Goal: Task Accomplishment & Management: Complete application form

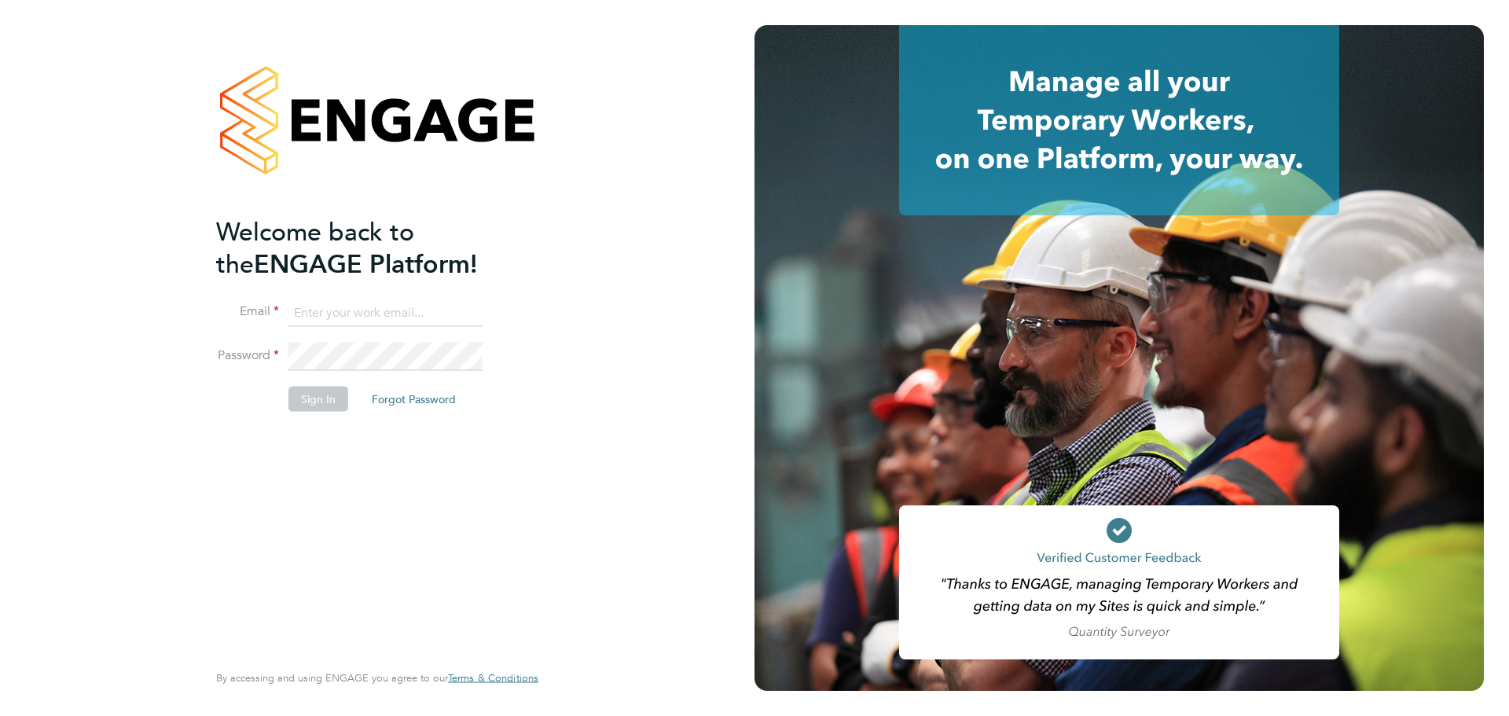
click at [370, 325] on input at bounding box center [386, 313] width 194 height 28
type input "seddon@psrsolutions.co.uk"
click at [318, 408] on button "Sign In" at bounding box center [319, 398] width 60 height 25
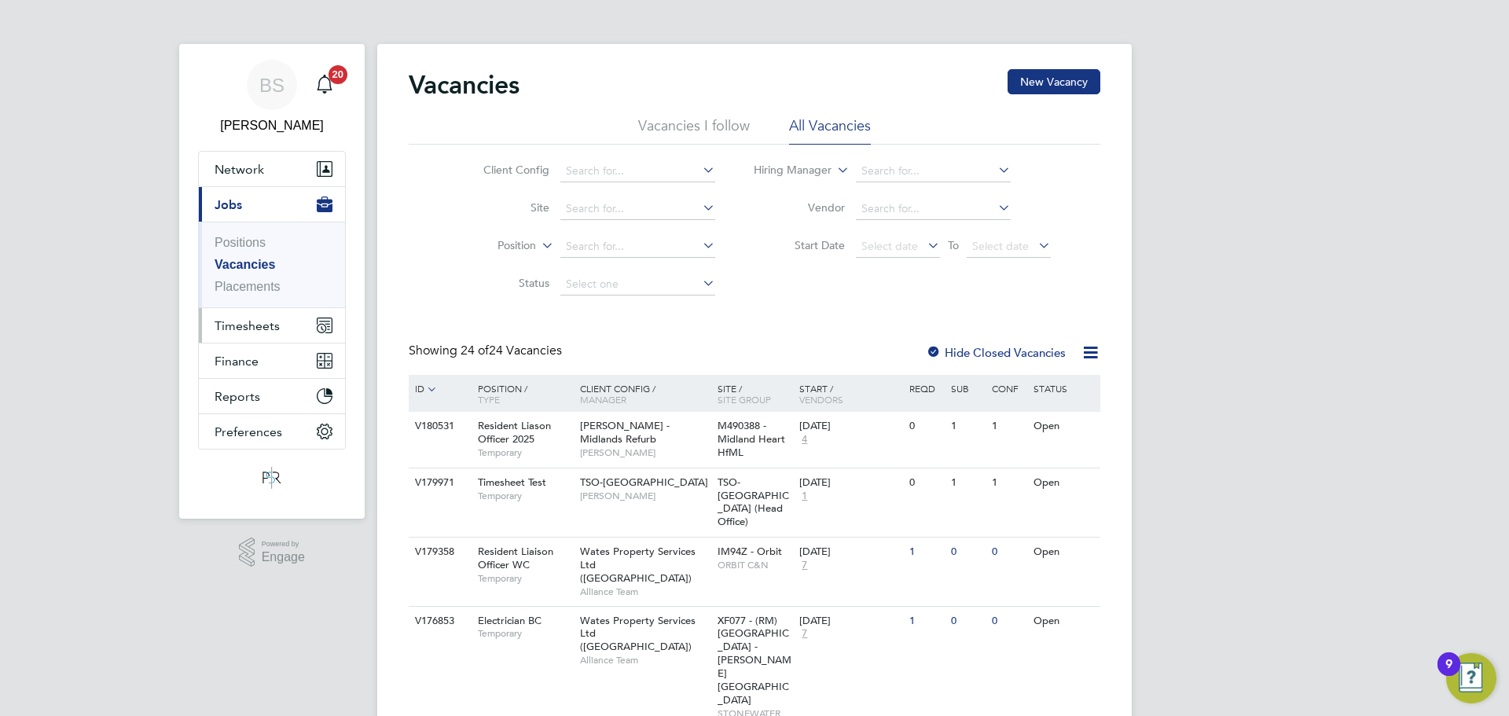
click at [243, 325] on span "Timesheets" at bounding box center [247, 325] width 65 height 15
click at [231, 333] on button "Timesheets" at bounding box center [272, 325] width 146 height 35
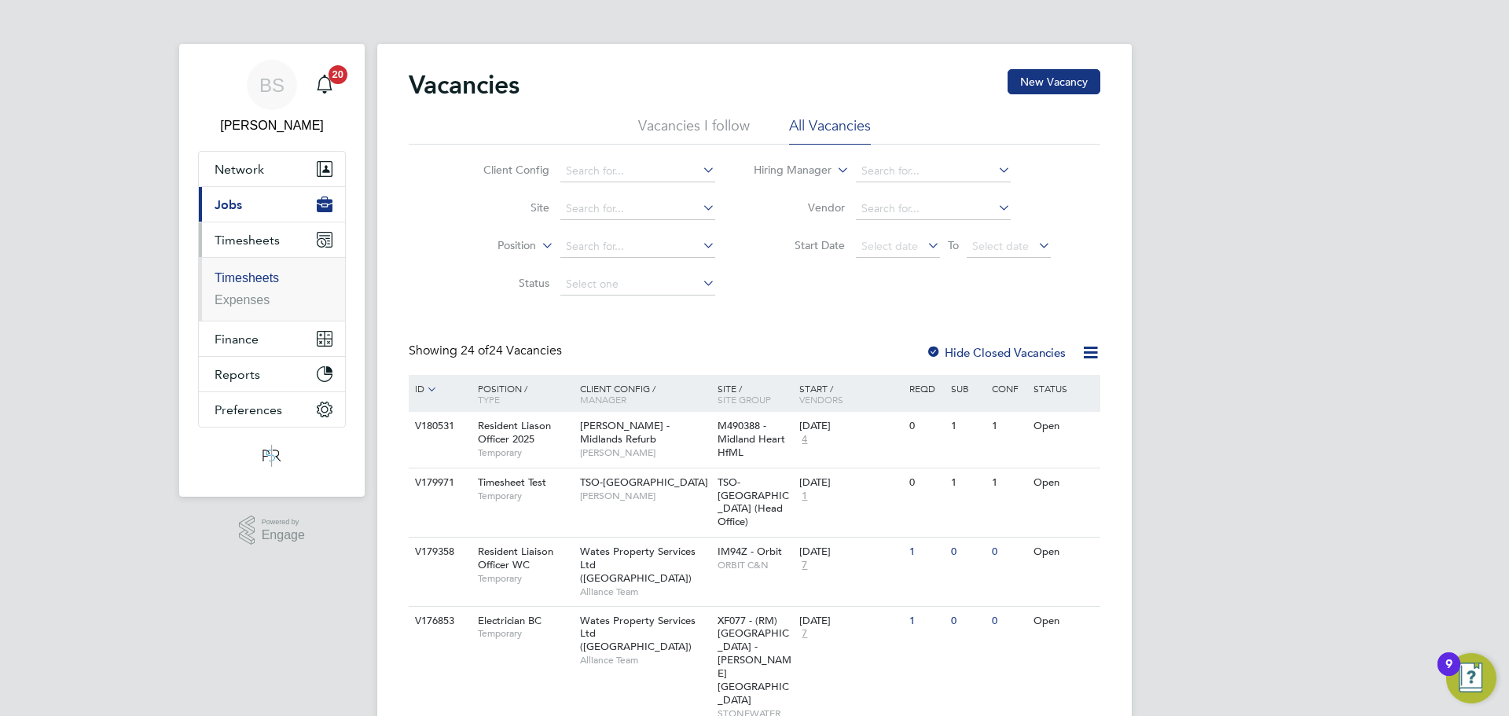
click at [266, 281] on link "Timesheets" at bounding box center [247, 277] width 64 height 13
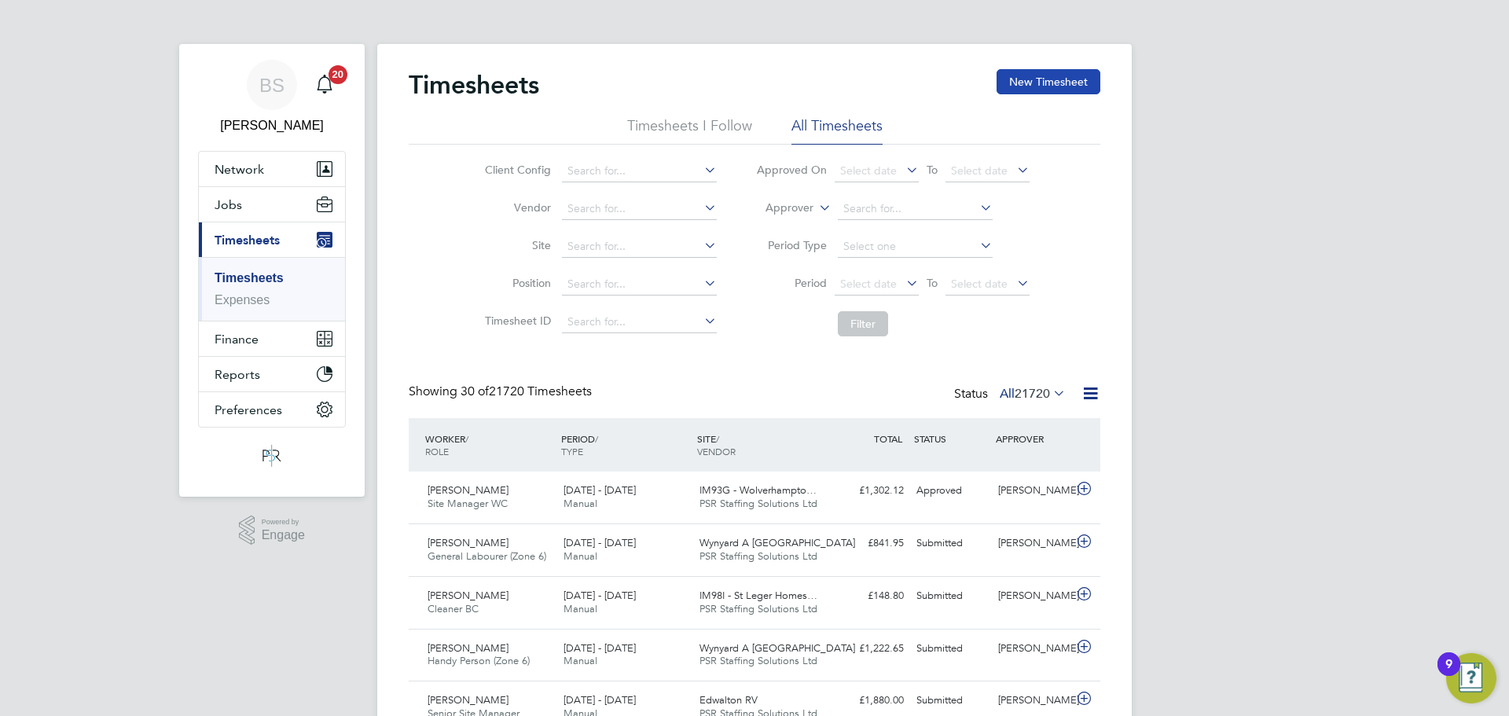
click at [1052, 89] on button "New Timesheet" at bounding box center [1049, 81] width 104 height 25
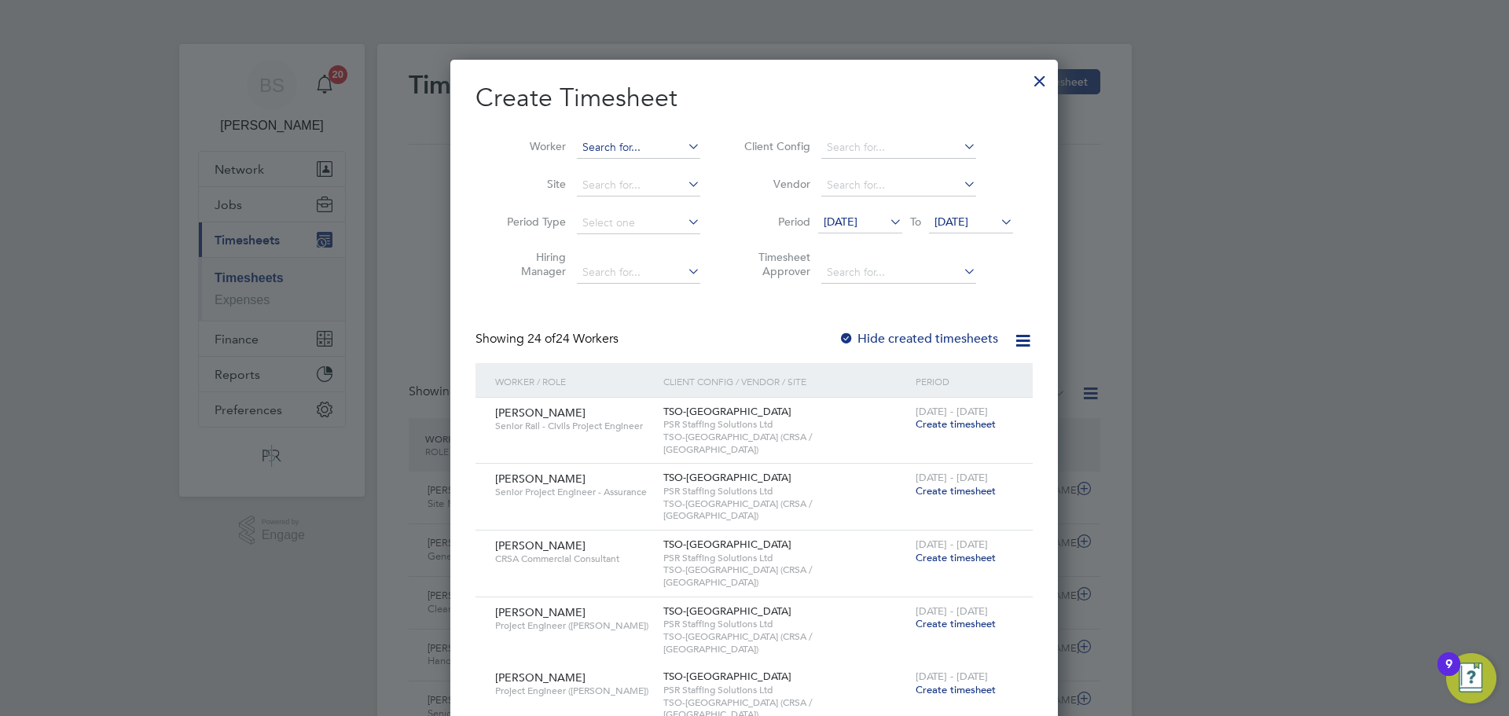
click at [636, 142] on input at bounding box center [638, 148] width 123 height 22
click at [633, 160] on li "[PERSON_NAME]" at bounding box center [646, 168] width 140 height 21
type input "[PERSON_NAME]"
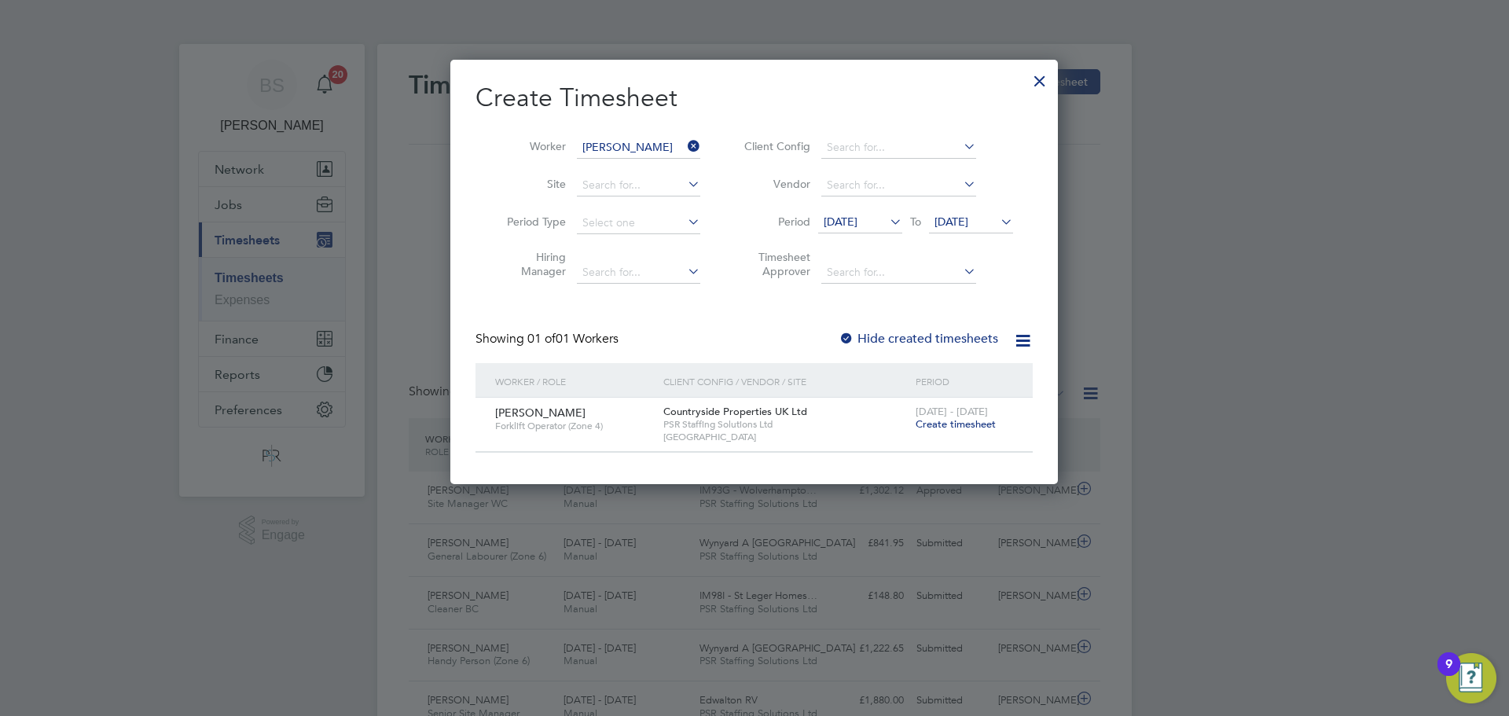
click at [961, 429] on span "Create timesheet" at bounding box center [956, 423] width 80 height 13
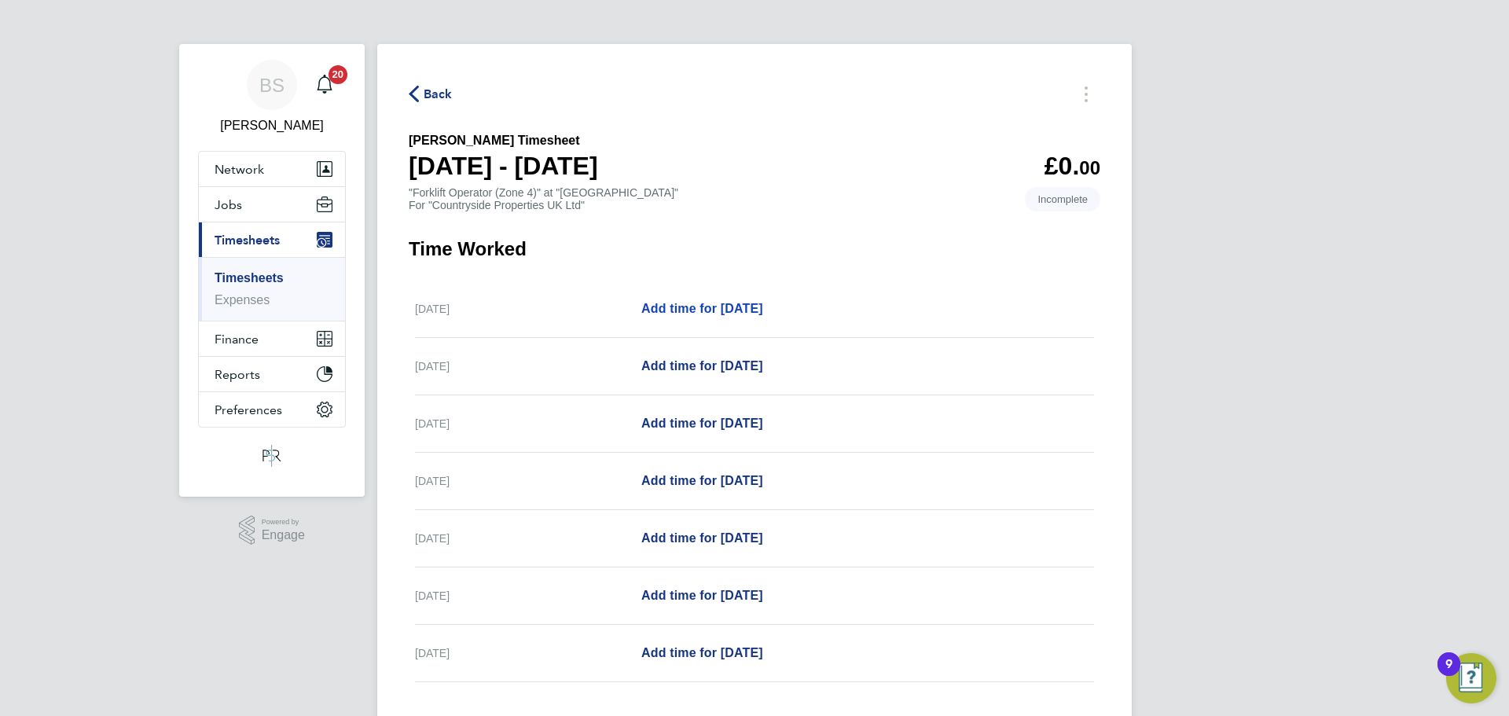
click at [737, 314] on span "Add time for [DATE]" at bounding box center [702, 308] width 122 height 13
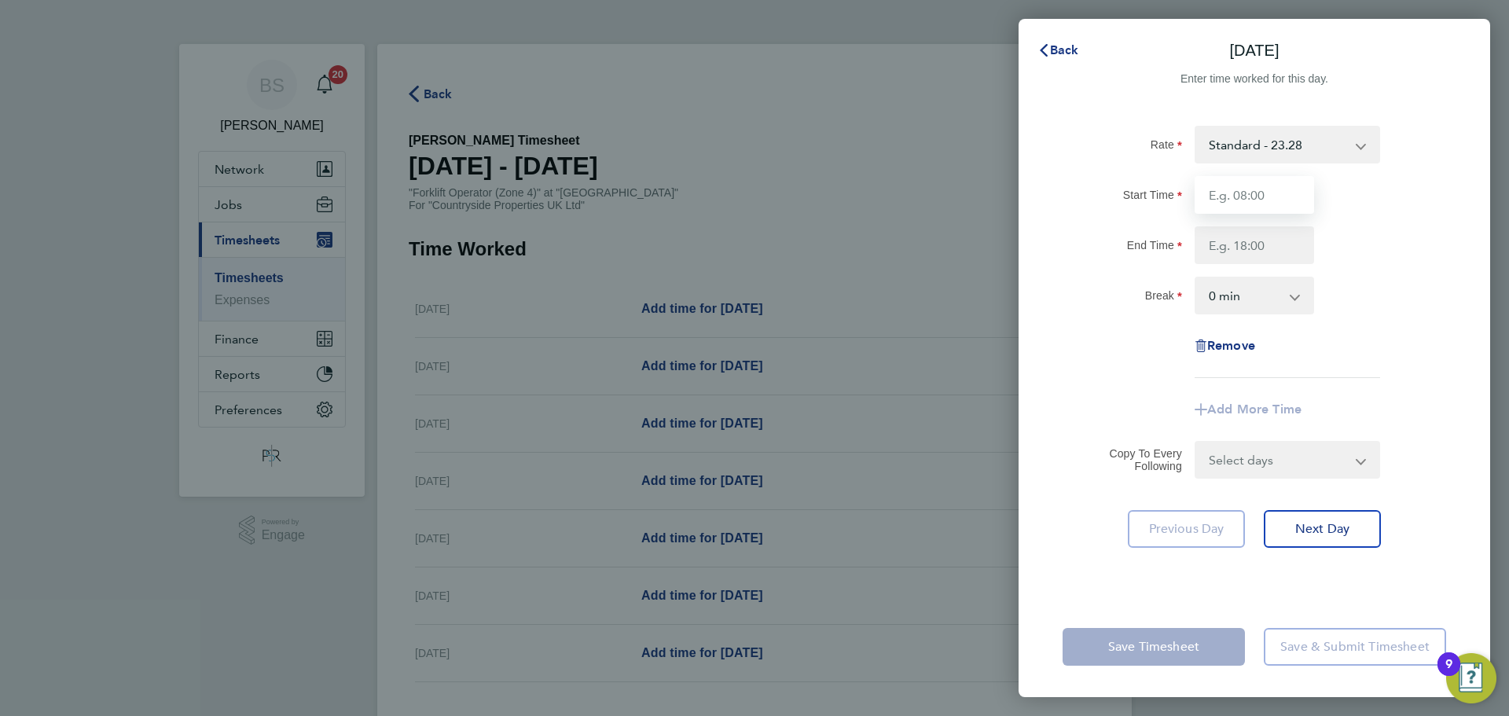
click at [1246, 188] on input "Start Time" at bounding box center [1254, 195] width 119 height 38
type input "07:30"
click at [1263, 241] on input "End Time" at bounding box center [1254, 245] width 119 height 38
type input "16:30"
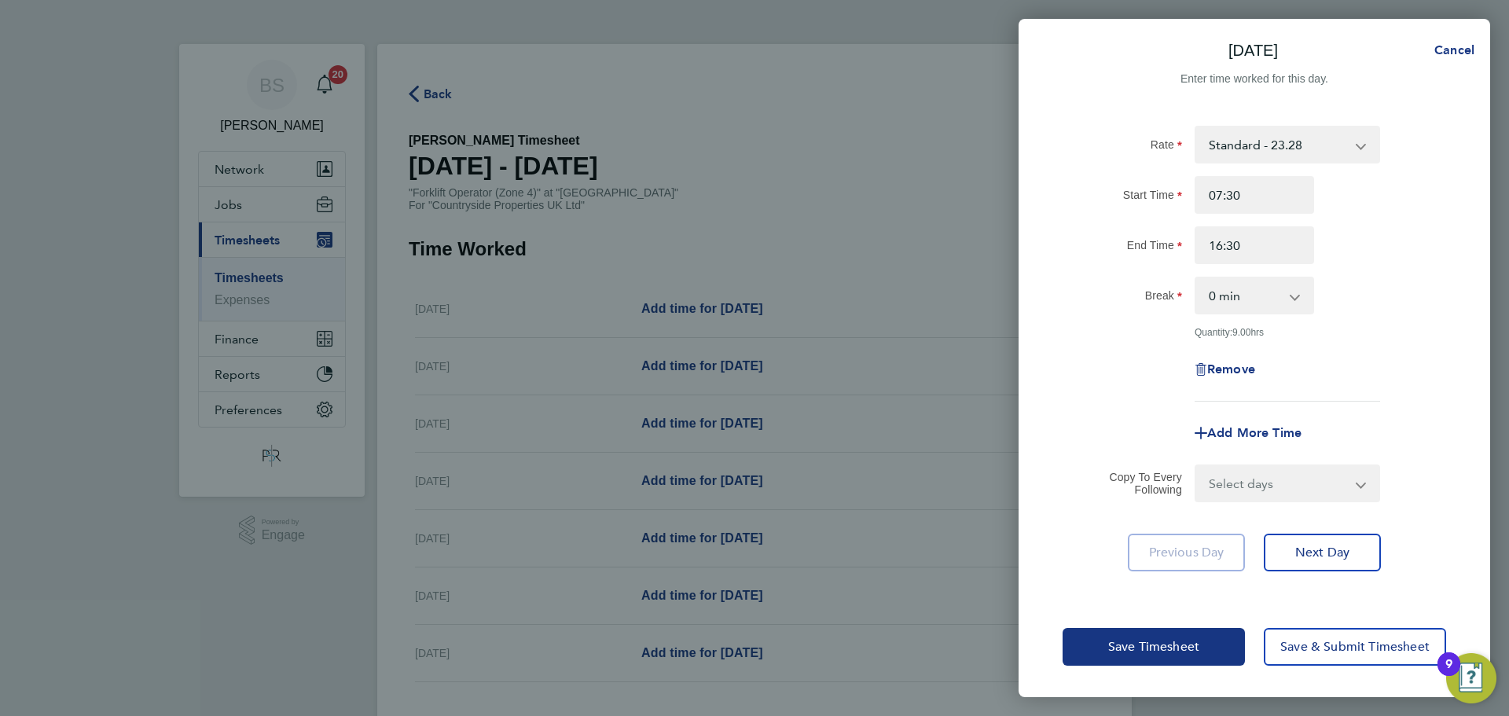
click at [1083, 346] on div "Rate Standard - 23.28 Start Time 07:30 End Time 16:30 Break 0 min 15 min 30 min…" at bounding box center [1255, 264] width 384 height 276
click at [1260, 279] on select "0 min 15 min 30 min 45 min 60 min 75 min 90 min" at bounding box center [1244, 295] width 97 height 35
select select "30"
click at [1196, 278] on select "0 min 15 min 30 min 45 min 60 min 75 min 90 min" at bounding box center [1244, 295] width 97 height 35
click at [1241, 236] on input "16:30" at bounding box center [1254, 245] width 119 height 38
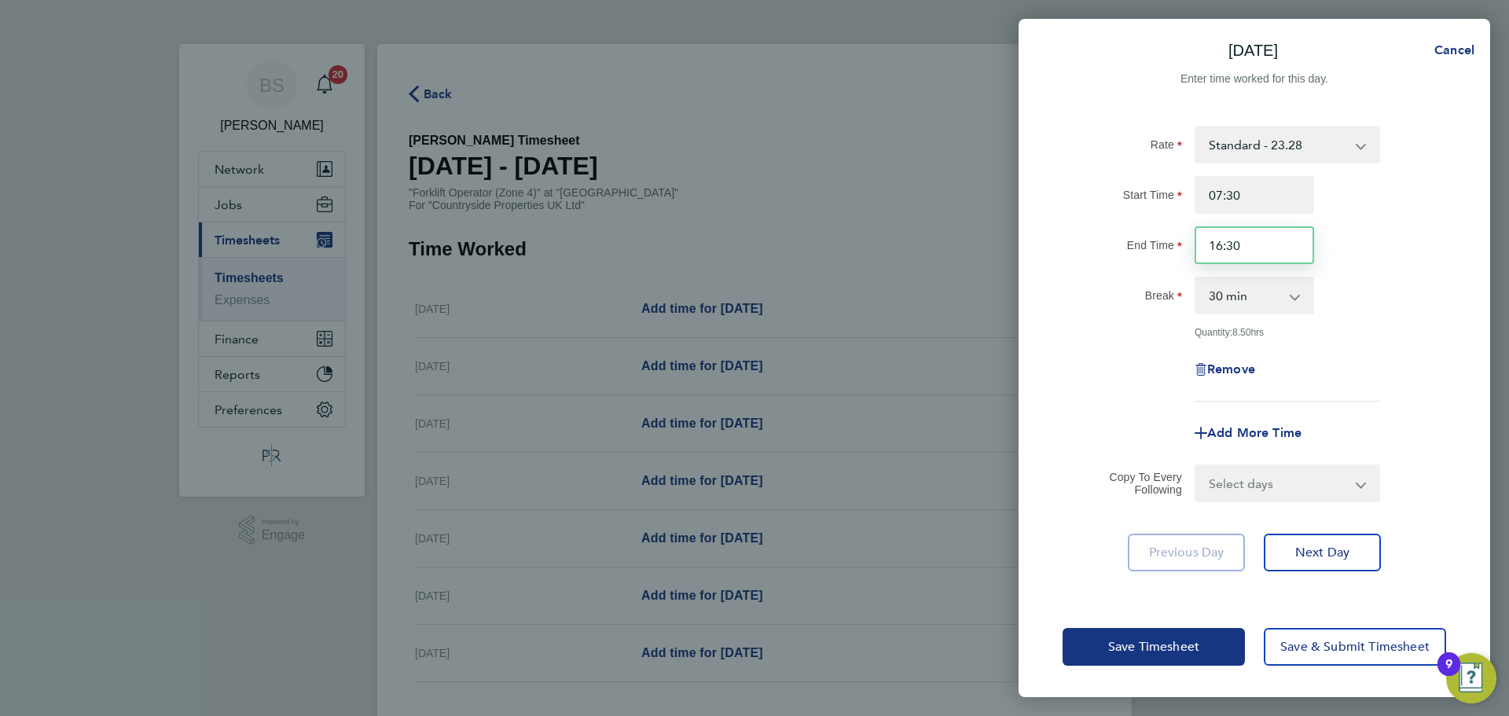
click at [1230, 251] on input "16:30" at bounding box center [1254, 245] width 119 height 38
type input "16:00"
click at [1383, 237] on div "End Time 16:00" at bounding box center [1255, 245] width 396 height 38
click at [1147, 654] on span "Save Timesheet" at bounding box center [1153, 647] width 91 height 16
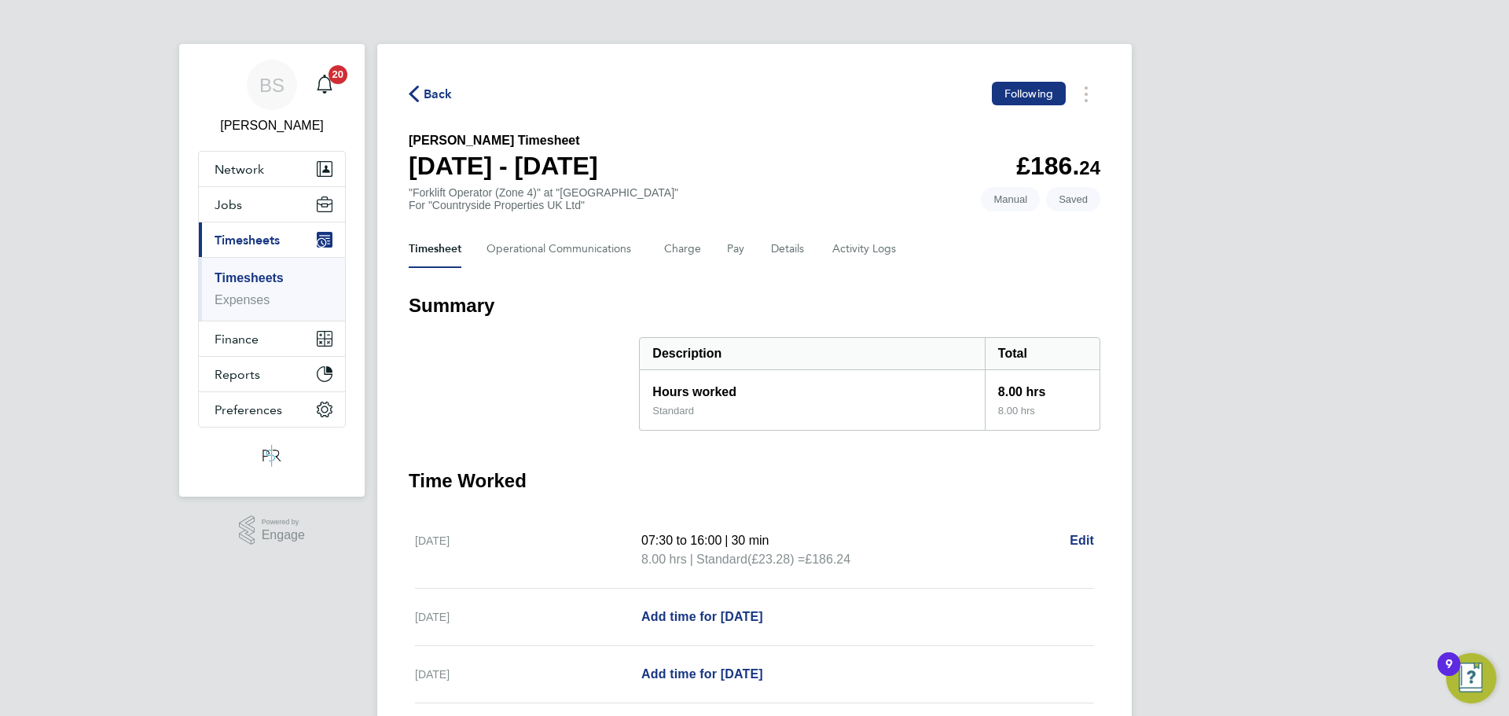
click at [714, 606] on div "[DATE] Add time for [DATE] Add time for [DATE]" at bounding box center [754, 617] width 679 height 57
click at [715, 616] on span "Add time for [DATE]" at bounding box center [702, 616] width 122 height 13
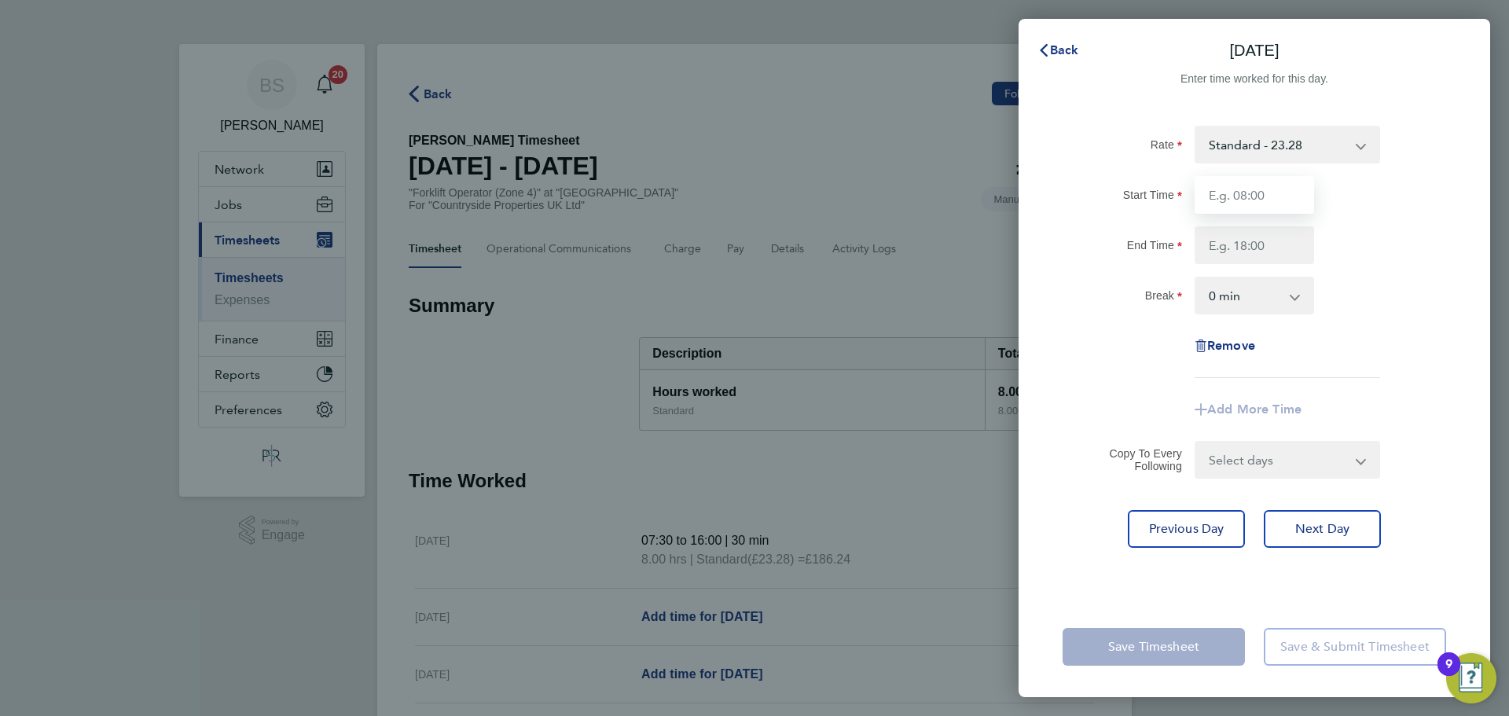
click at [1255, 180] on input "Start Time" at bounding box center [1254, 195] width 119 height 38
type input "07:30"
click at [1233, 253] on input "End Time" at bounding box center [1254, 245] width 119 height 38
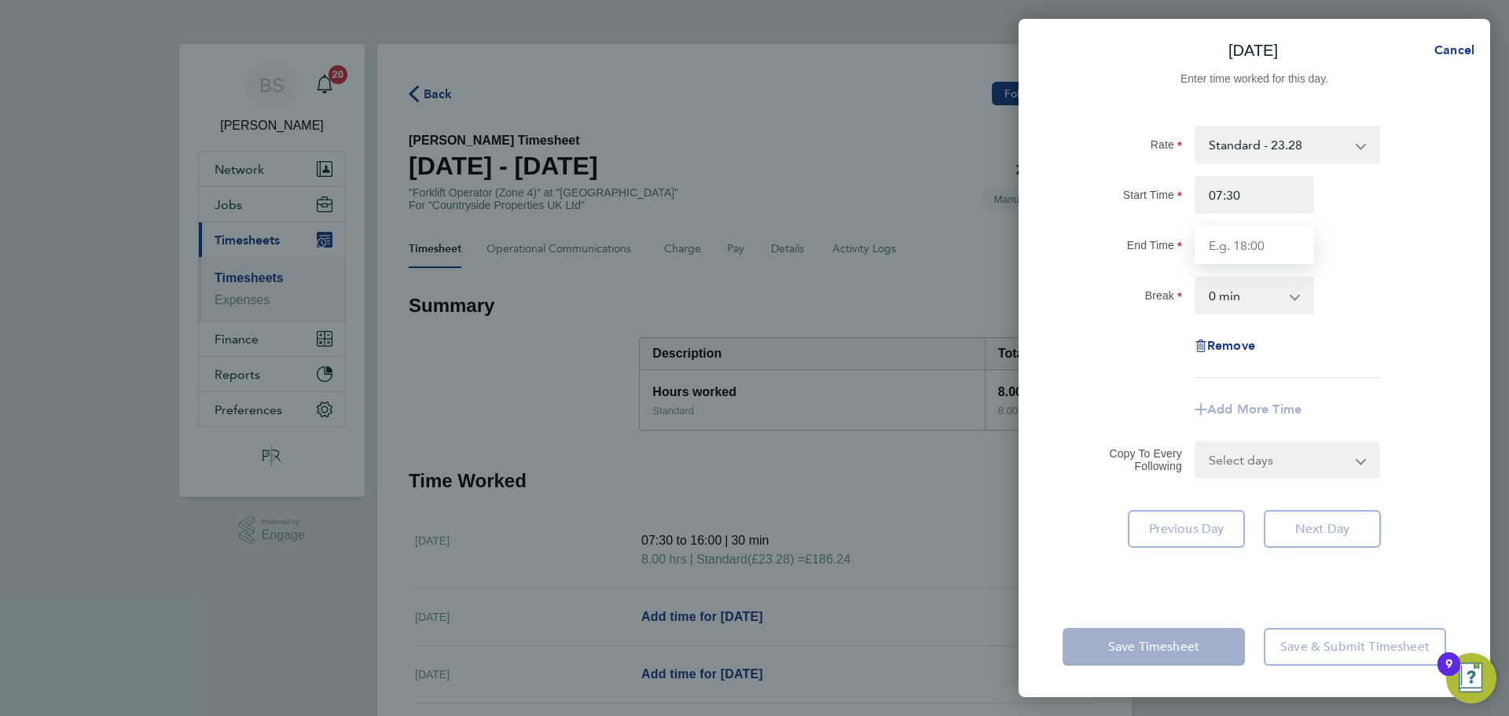
type input "16:00"
click at [1277, 296] on select "0 min 15 min 30 min 45 min 60 min 75 min 90 min" at bounding box center [1244, 295] width 97 height 35
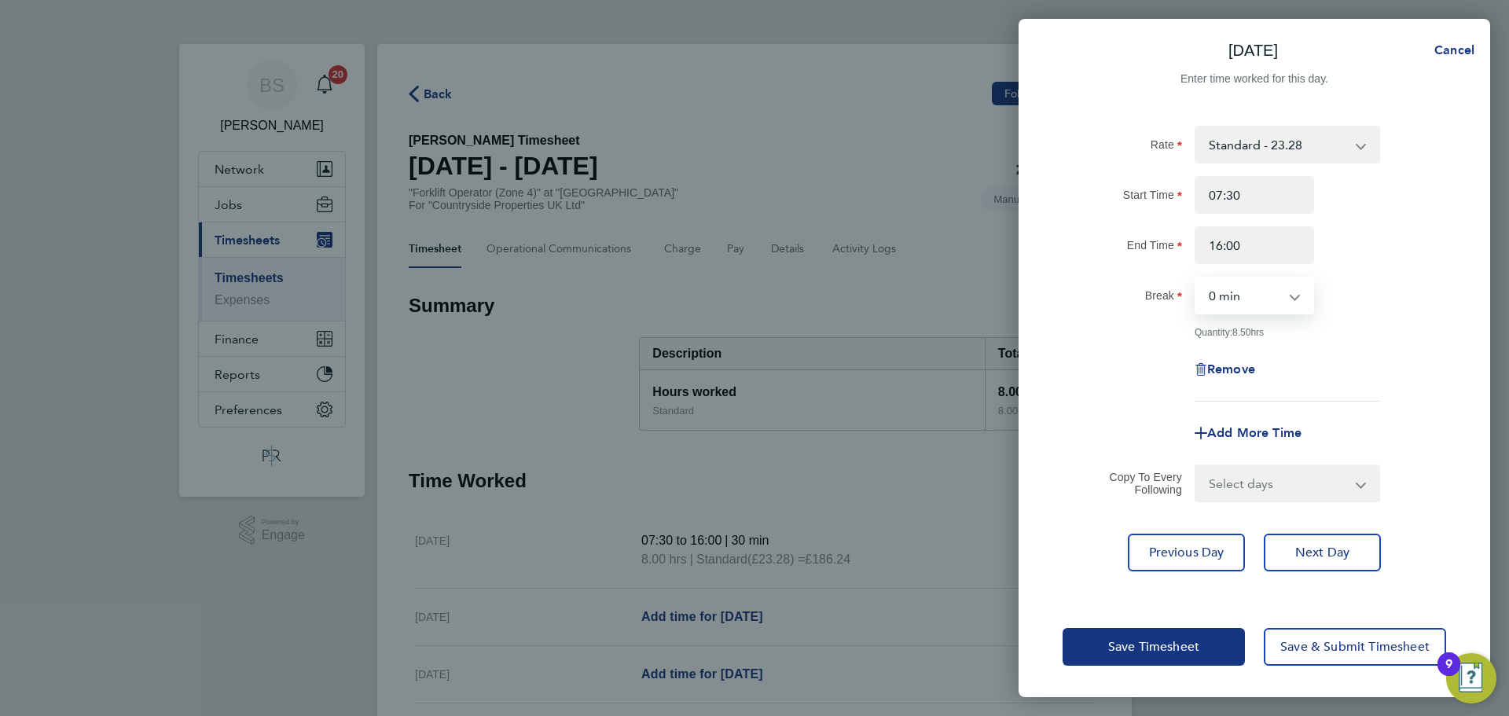
select select "30"
click at [1196, 278] on select "0 min 15 min 30 min 45 min 60 min 75 min 90 min" at bounding box center [1244, 295] width 97 height 35
click at [1370, 347] on div "Rate Standard - 23.28 Start Time 07:30 End Time 16:00 Break 0 min 15 min 30 min…" at bounding box center [1255, 264] width 384 height 276
click at [1296, 489] on select "Select days Day Weekday (Mon-Fri) Weekend (Sat-Sun) [DATE] [DATE] [DATE] [DATE]…" at bounding box center [1278, 483] width 165 height 35
click at [1116, 410] on app-timesheet-line-form-group "Rate Standard - 23.28 Start Time 07:30 End Time 16:00 Break 0 min 15 min 30 min…" at bounding box center [1255, 289] width 384 height 326
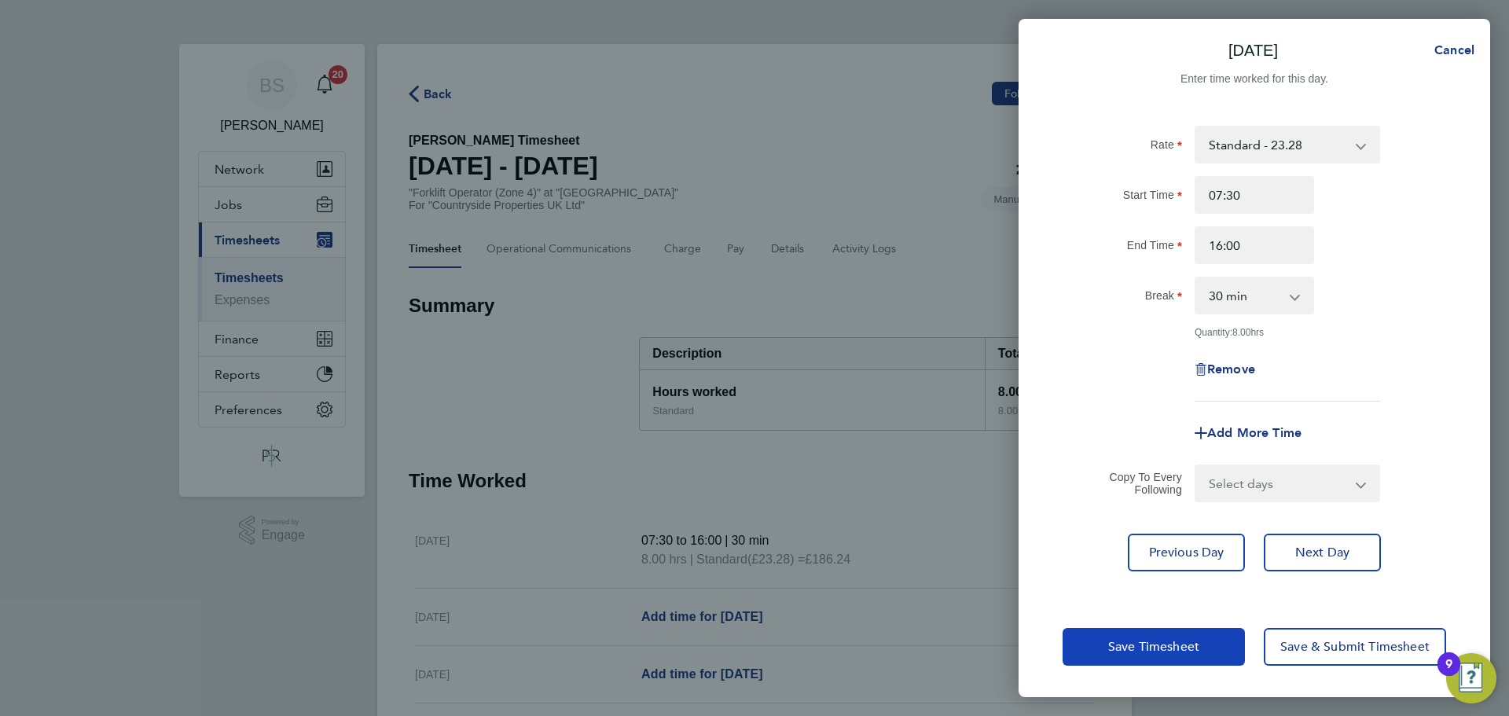
click at [1179, 642] on span "Save Timesheet" at bounding box center [1153, 647] width 91 height 16
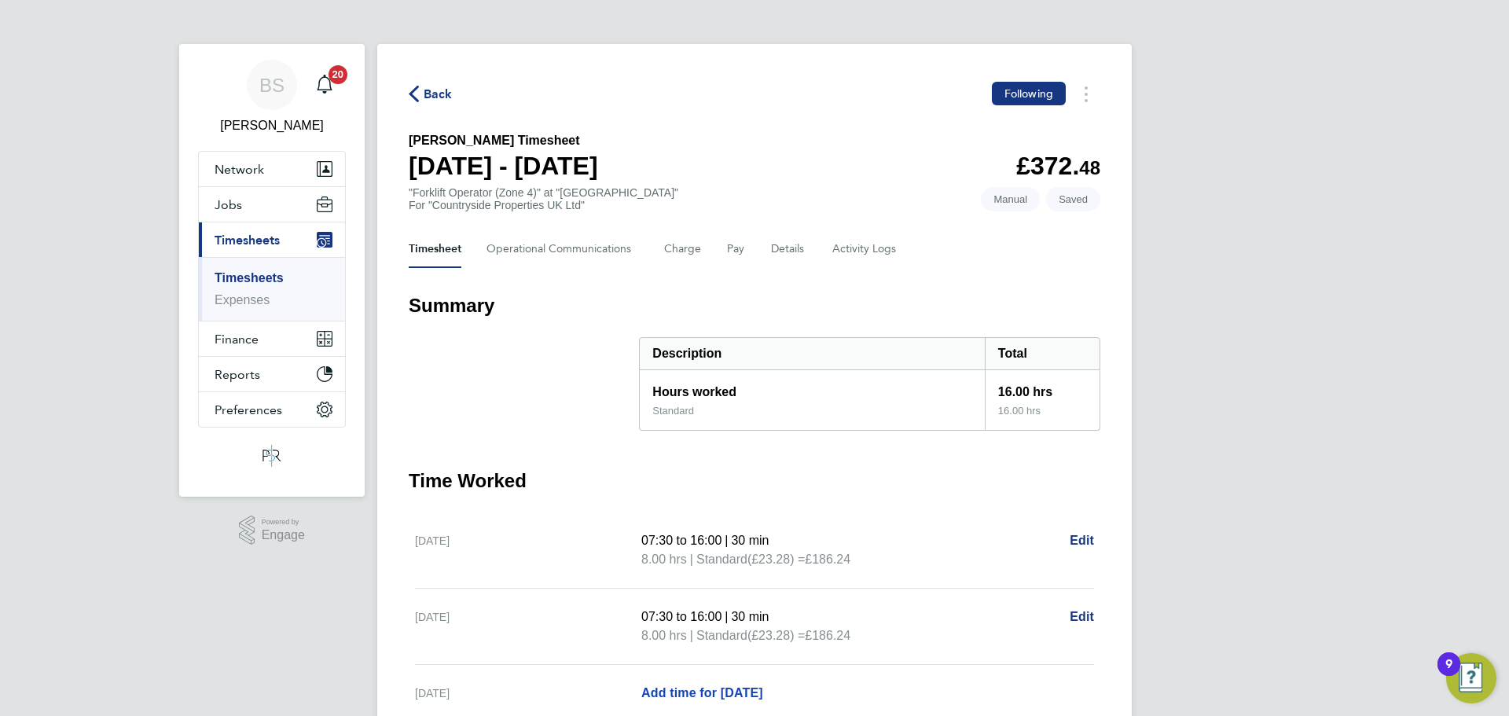
click at [736, 698] on span "Add time for [DATE]" at bounding box center [702, 692] width 122 height 13
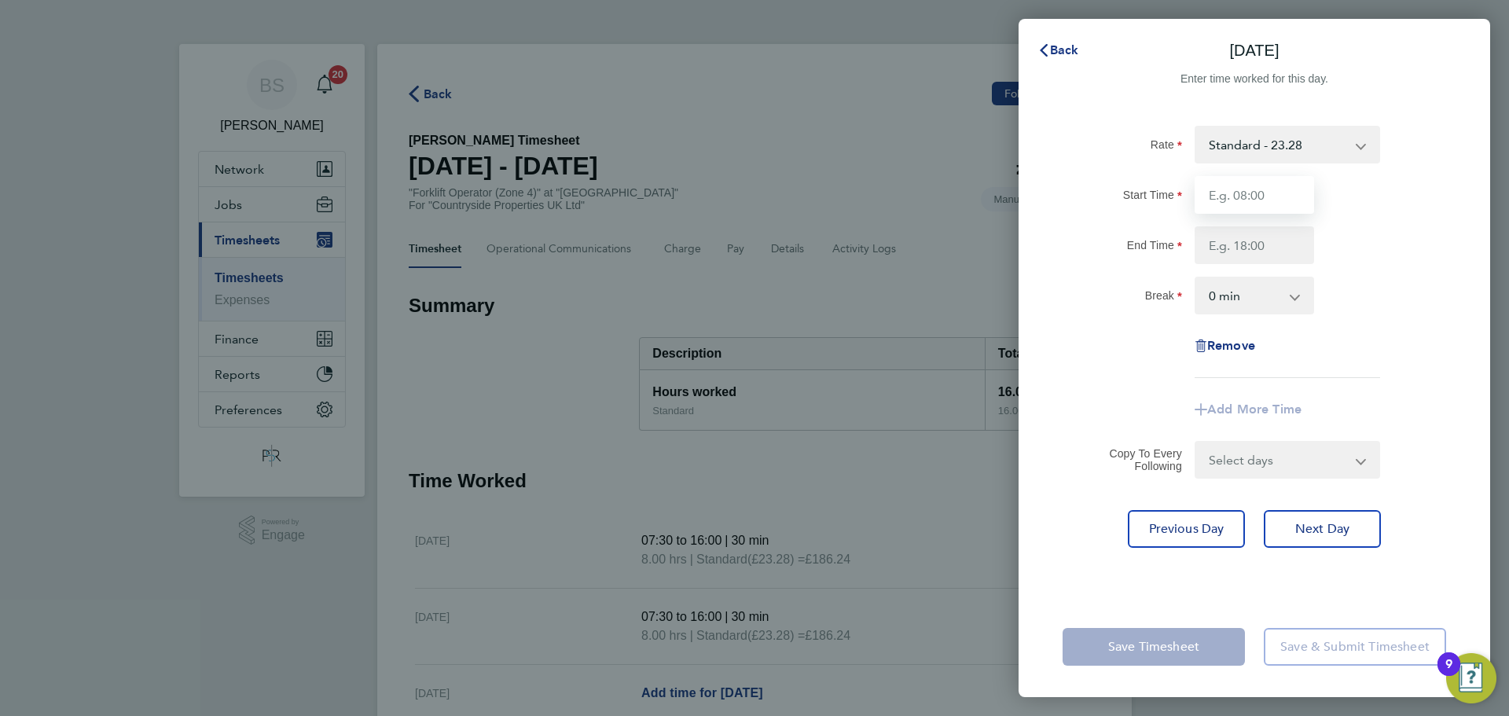
click at [1252, 194] on input "Start Time" at bounding box center [1254, 195] width 119 height 38
type input "07:30"
click at [1280, 243] on input "End Time" at bounding box center [1254, 245] width 119 height 38
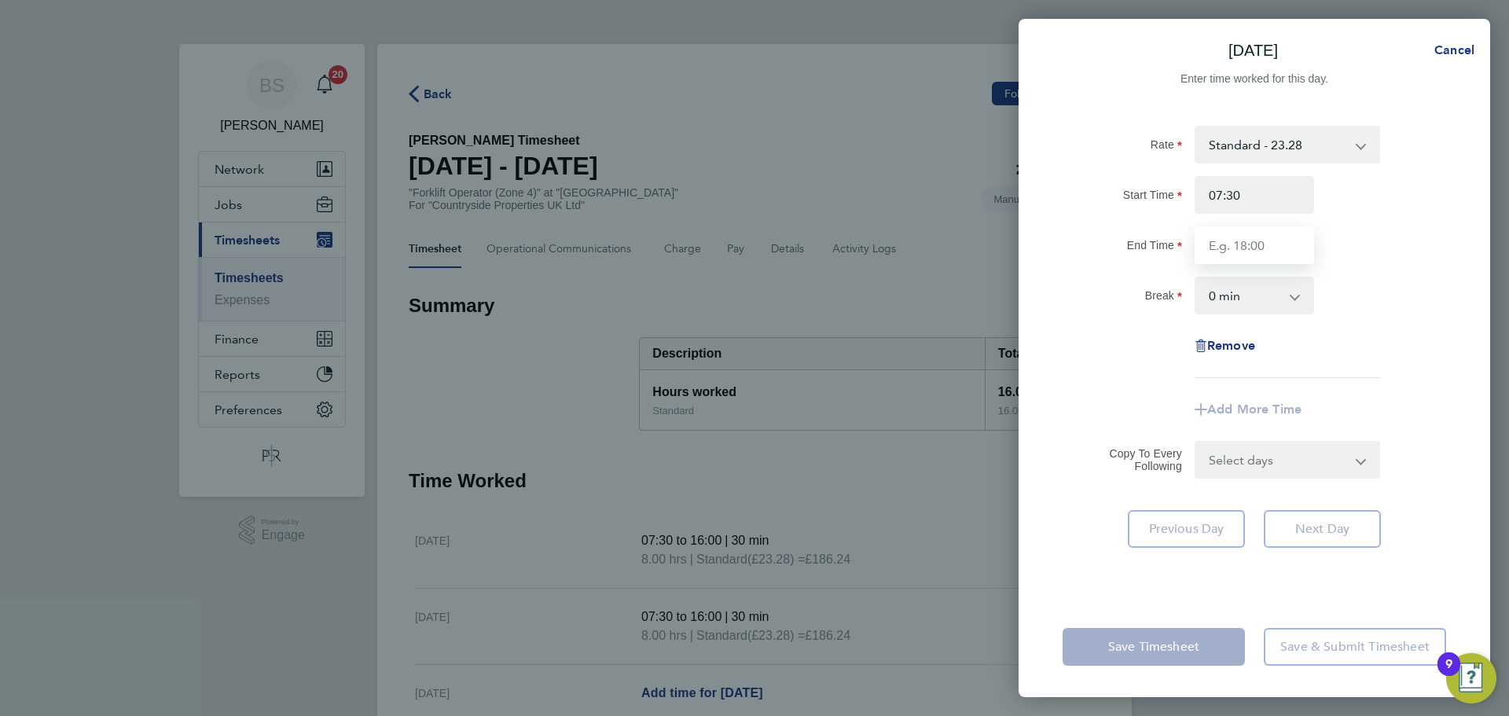
type input "16:00"
click at [1209, 621] on div "Save Timesheet Save & Submit Timesheet" at bounding box center [1255, 647] width 472 height 101
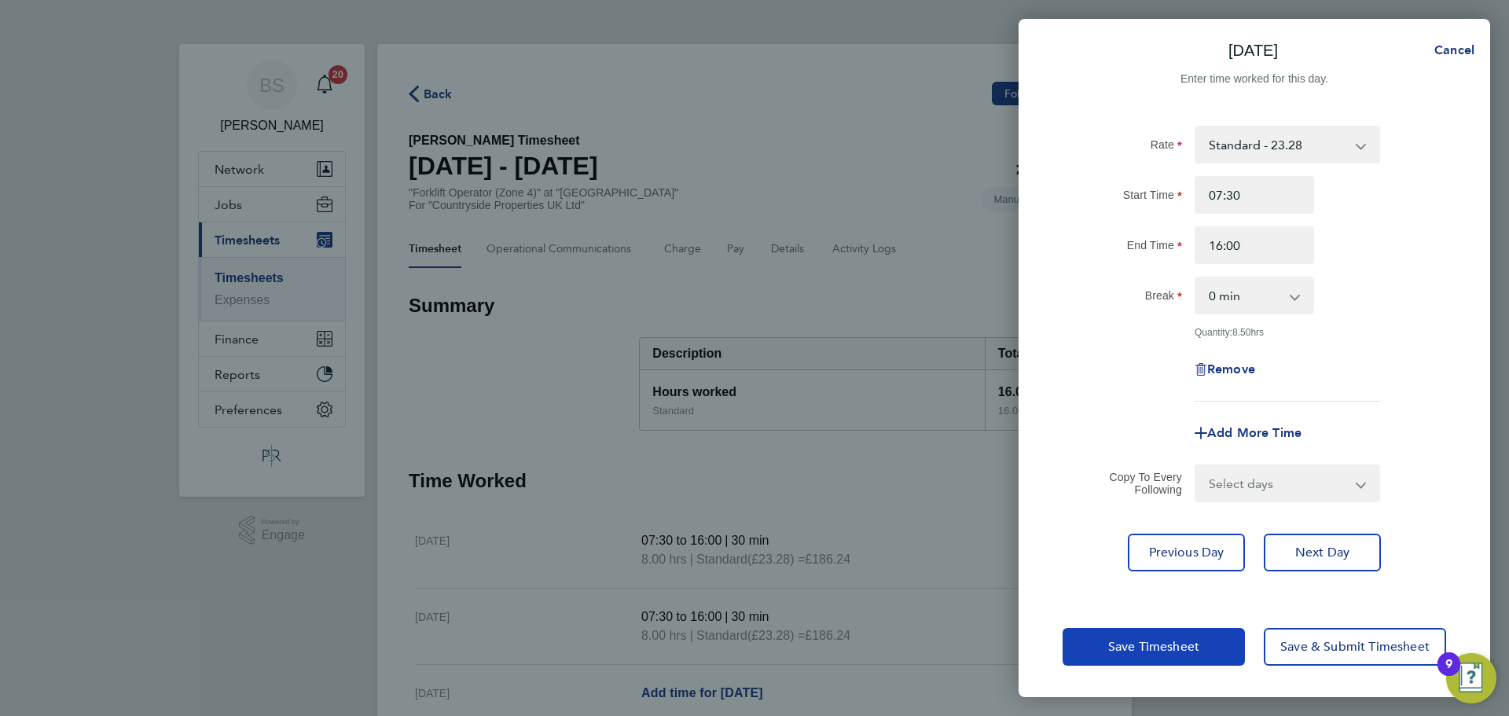
click at [1193, 641] on span "Save Timesheet" at bounding box center [1153, 647] width 91 height 16
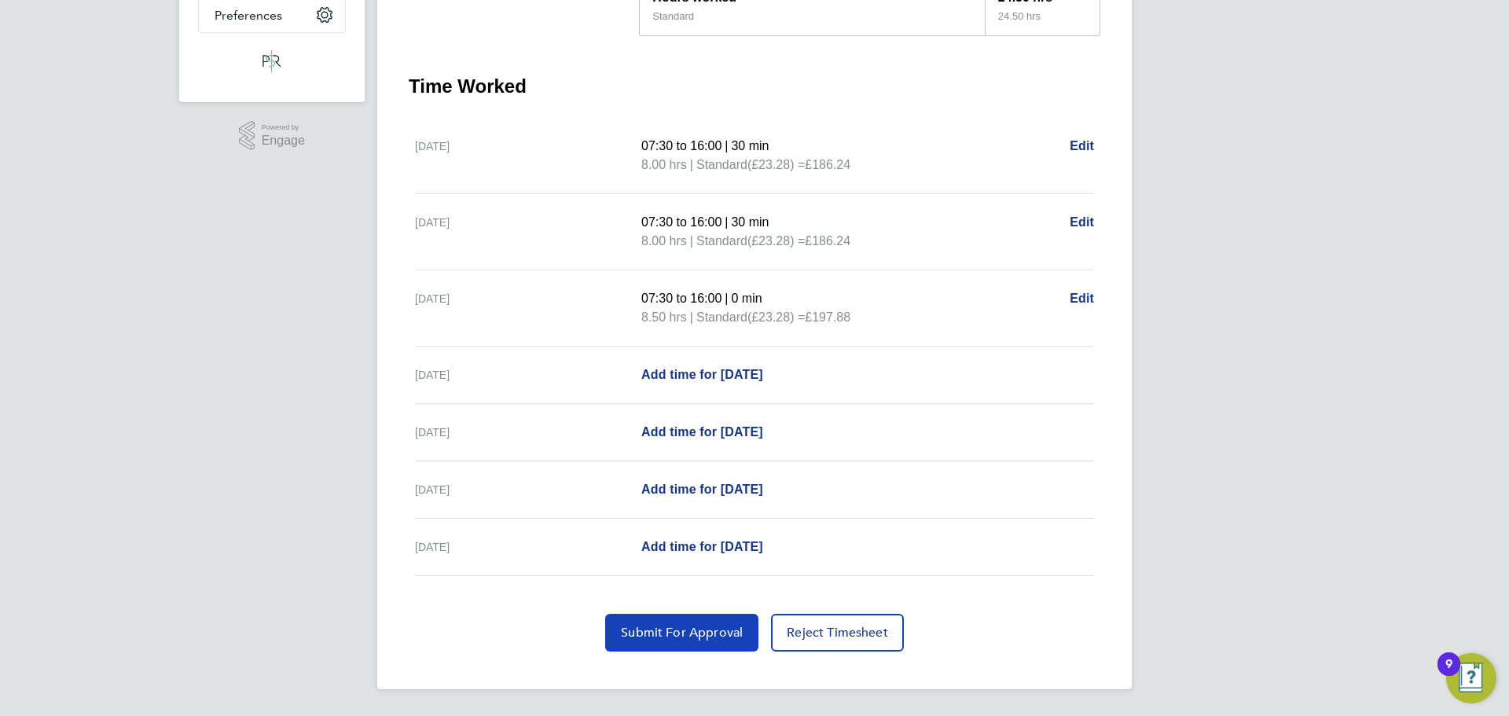
click at [708, 634] on span "Submit For Approval" at bounding box center [682, 633] width 122 height 16
